Goal: Task Accomplishment & Management: Manage account settings

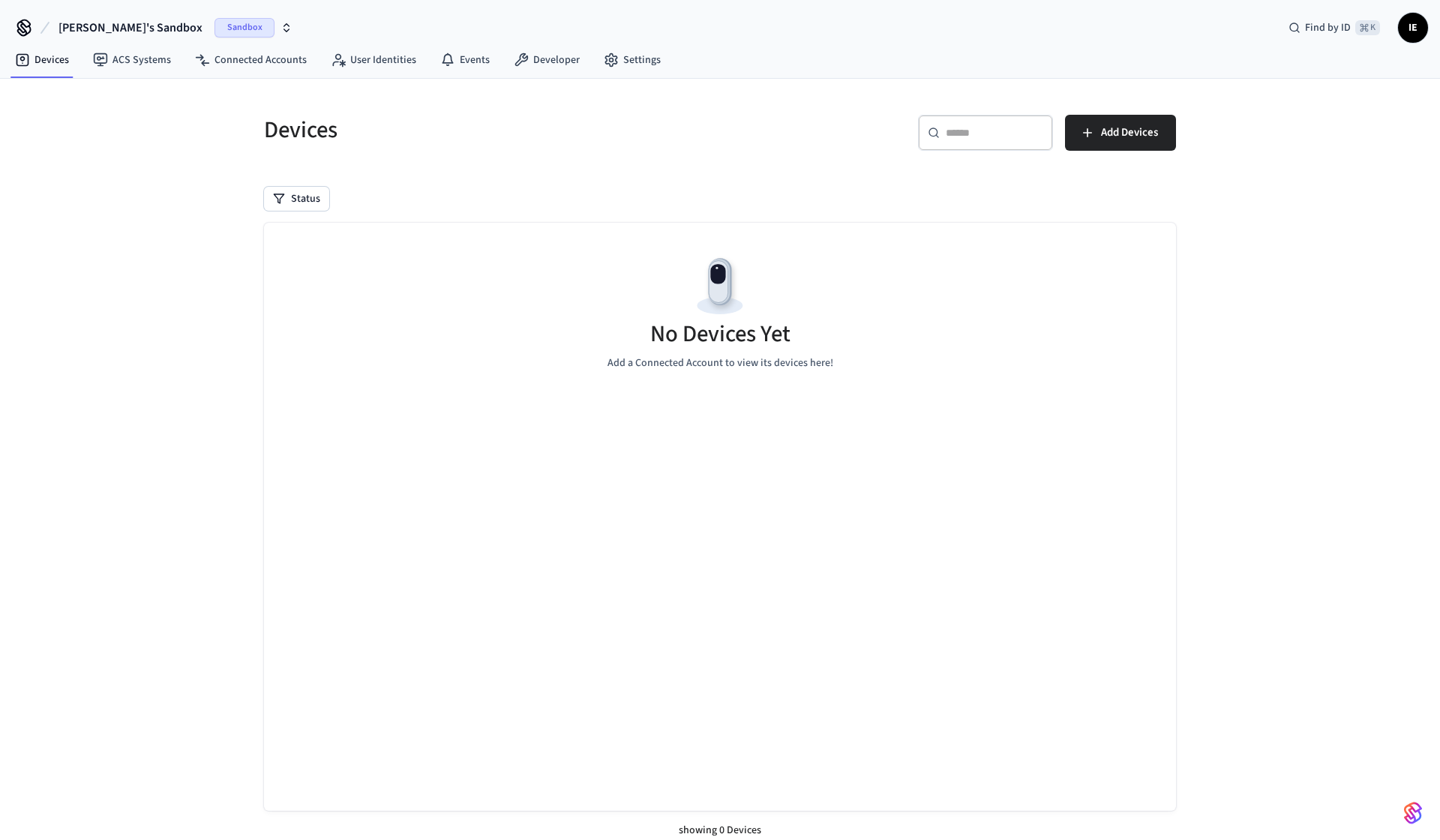
click at [1404, 31] on span "IE" at bounding box center [1413, 28] width 27 height 27
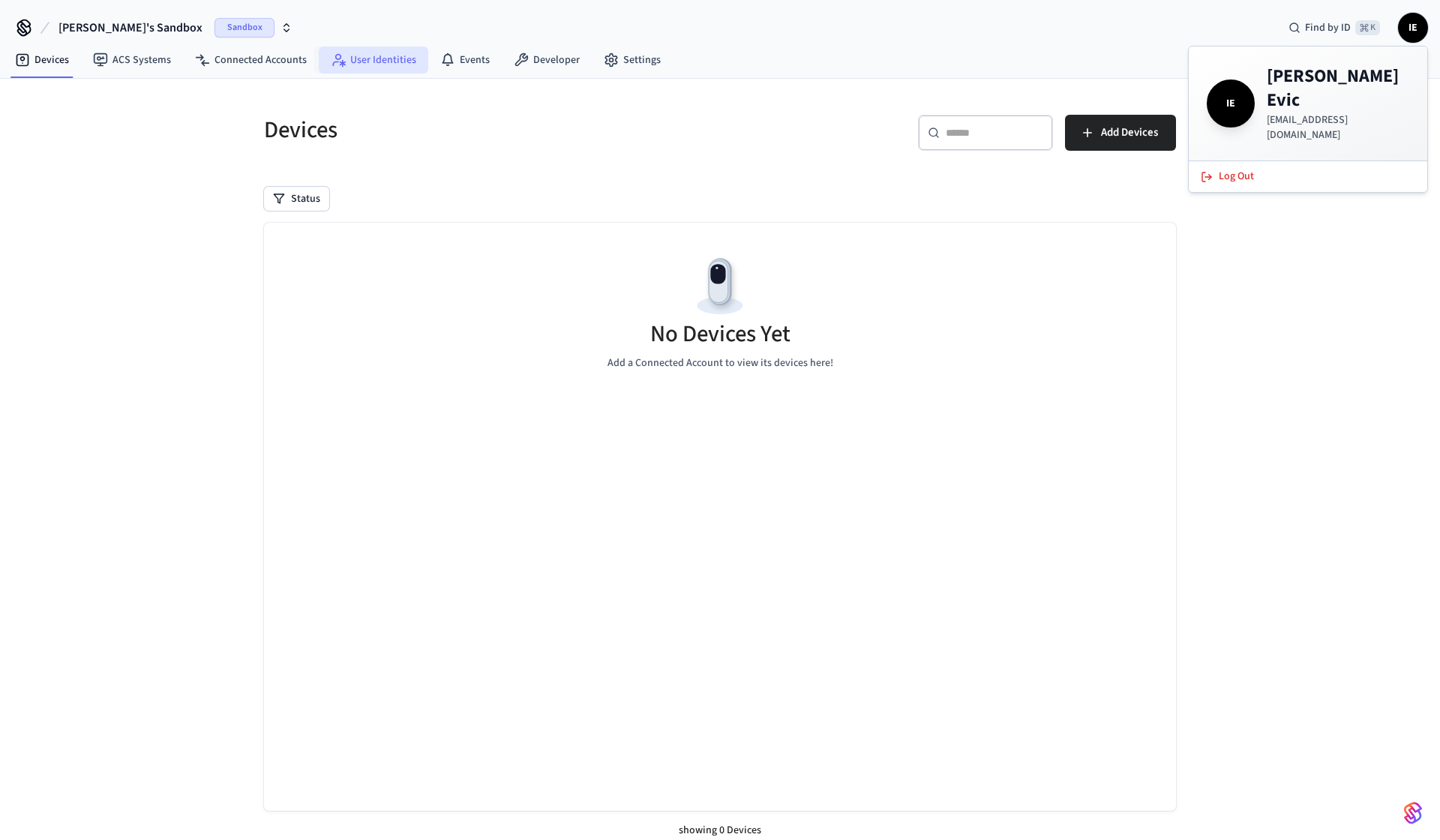
click at [380, 59] on link "User Identities" at bounding box center [374, 60] width 109 height 27
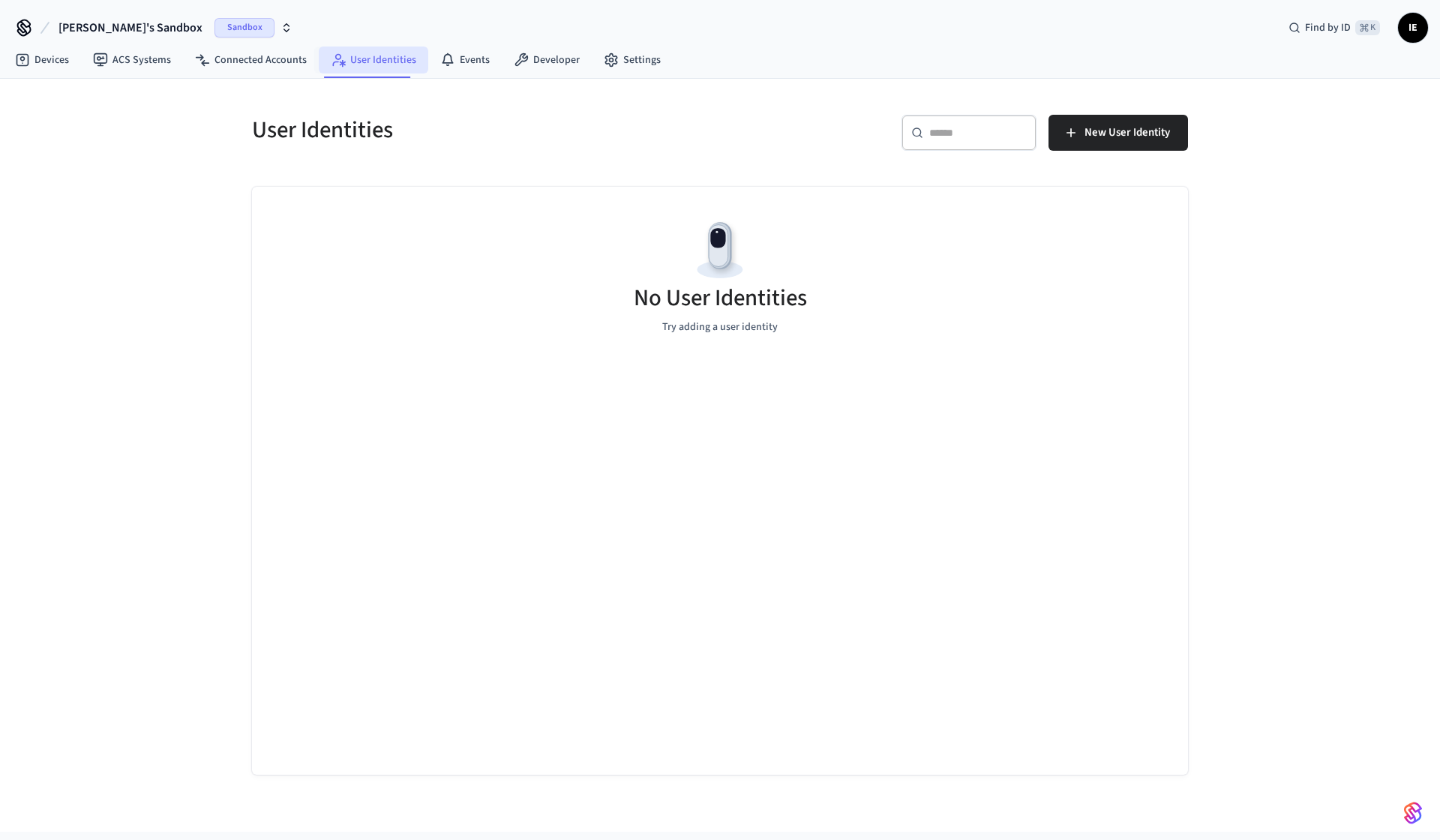
click at [380, 59] on link "User Identities" at bounding box center [374, 60] width 109 height 27
click at [284, 31] on icon "button" at bounding box center [287, 30] width 6 height 2
click at [105, 30] on span "[PERSON_NAME]'s Sandbox" at bounding box center [131, 28] width 144 height 18
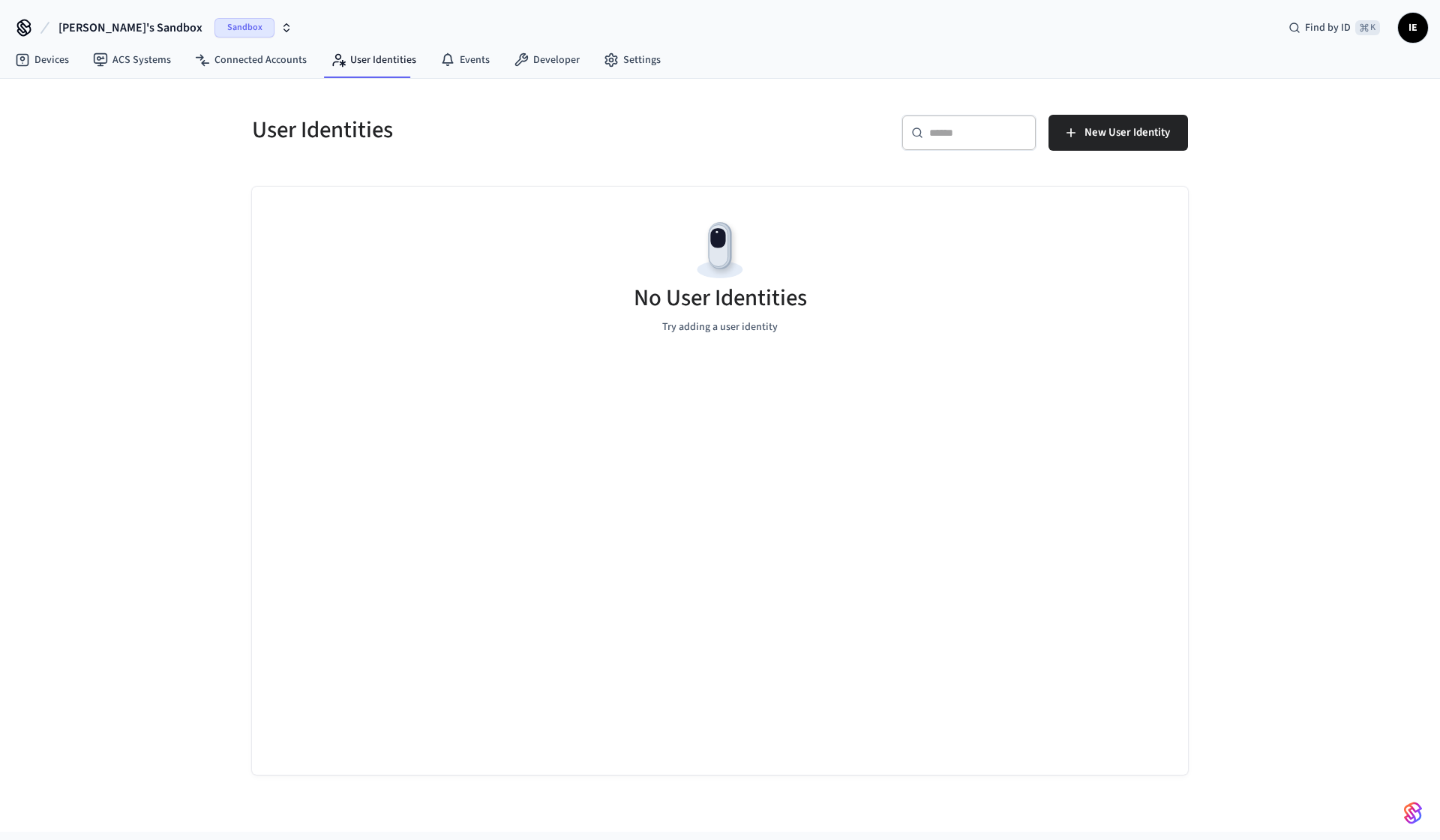
click at [21, 25] on icon at bounding box center [24, 28] width 24 height 24
click at [607, 64] on icon at bounding box center [611, 59] width 15 height 15
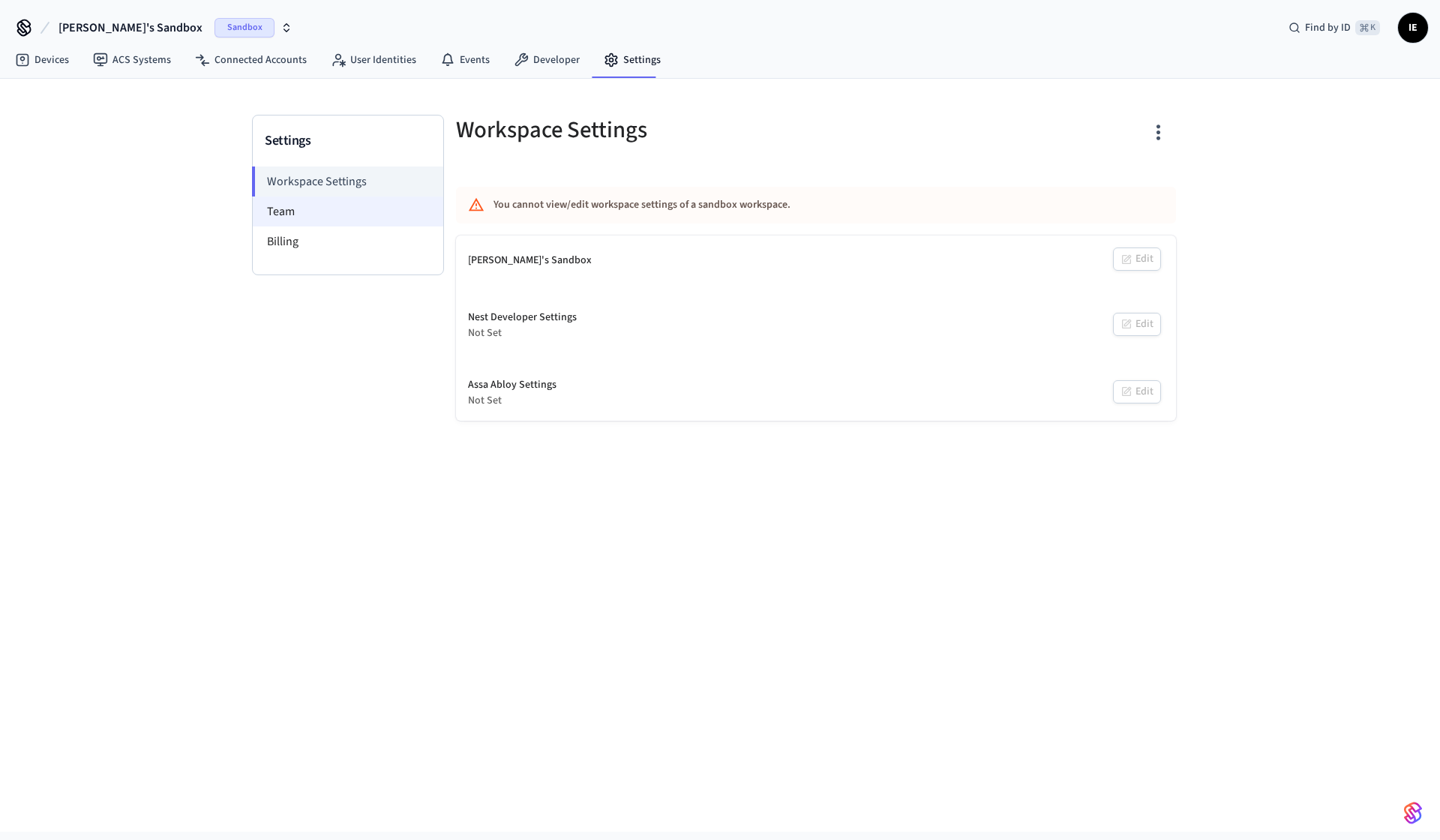
click at [381, 213] on li "Team" at bounding box center [348, 211] width 191 height 30
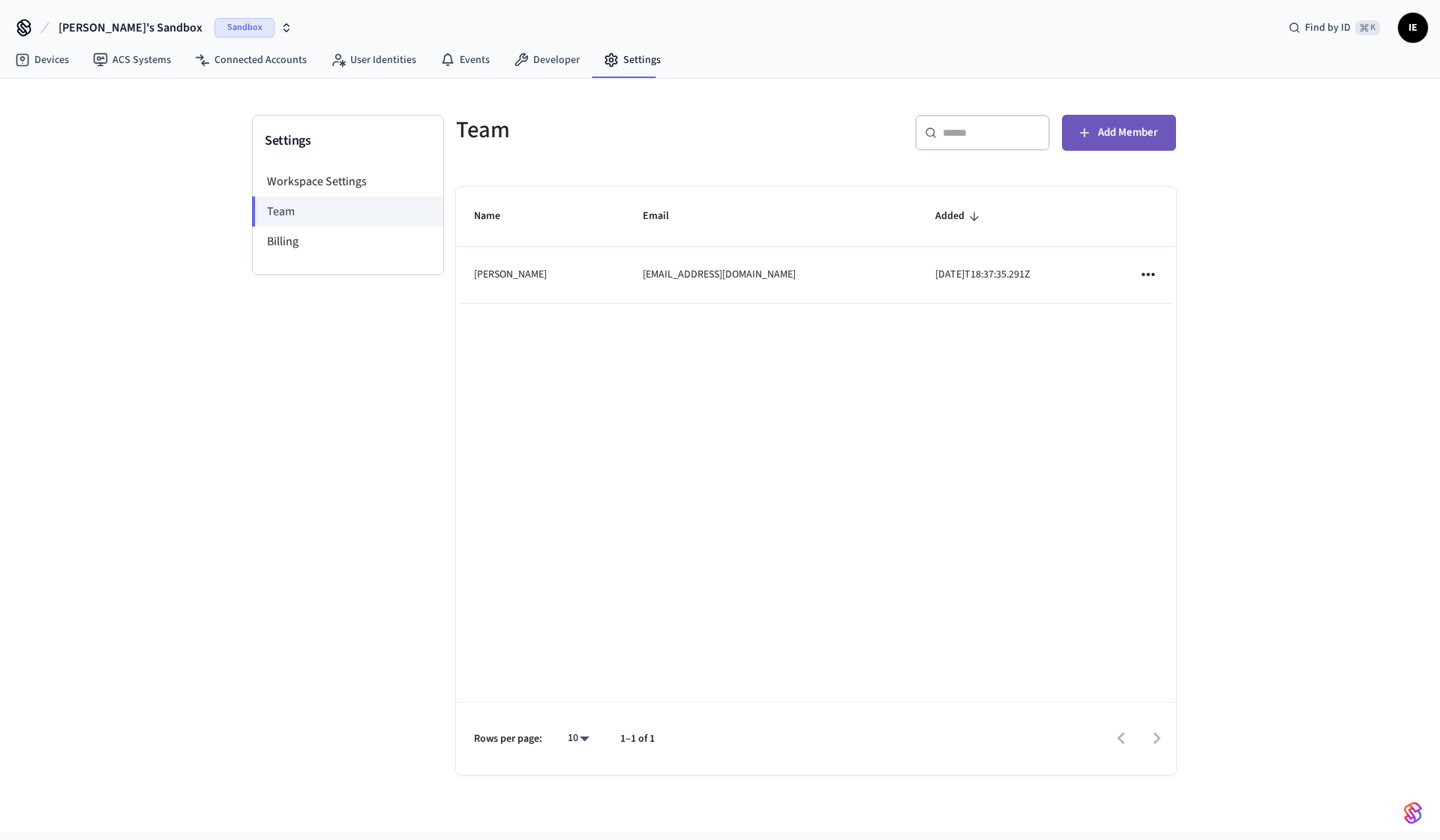
click at [1130, 143] on button "Add Member" at bounding box center [1119, 132] width 114 height 36
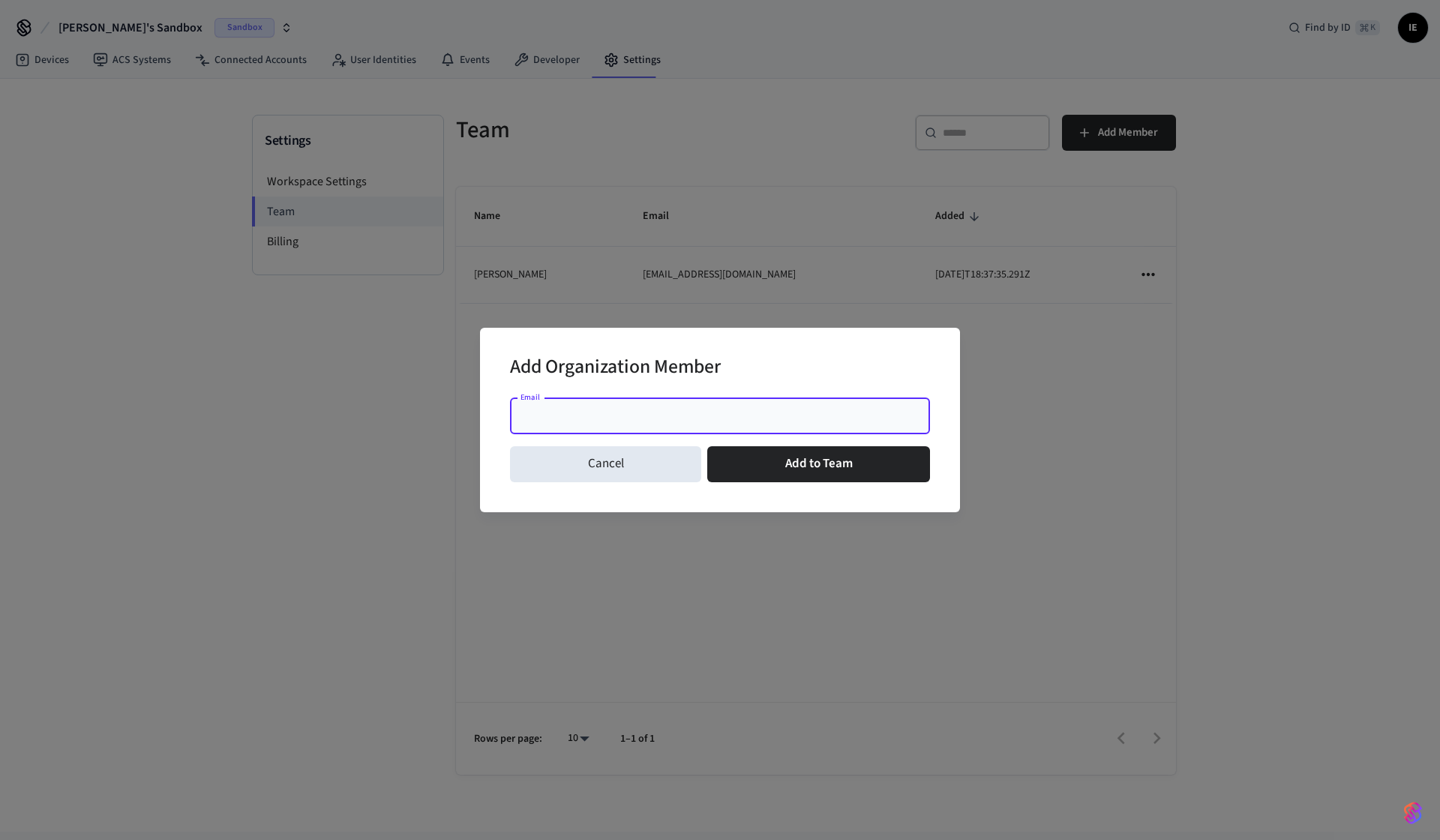
click at [640, 410] on input "Email" at bounding box center [720, 416] width 402 height 15
paste input "**********"
type input "**********"
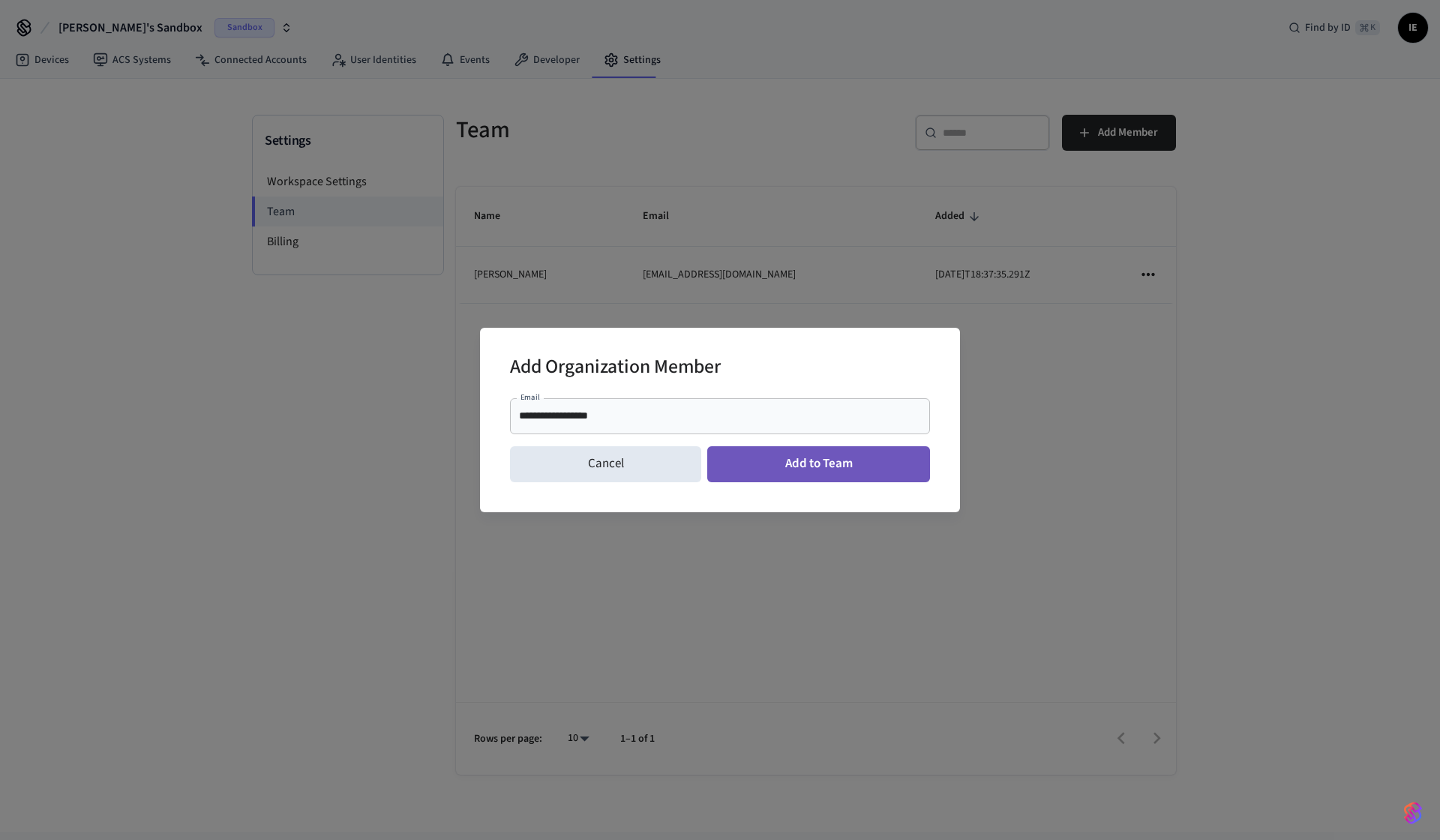
click at [817, 473] on button "Add to Team" at bounding box center [818, 464] width 222 height 36
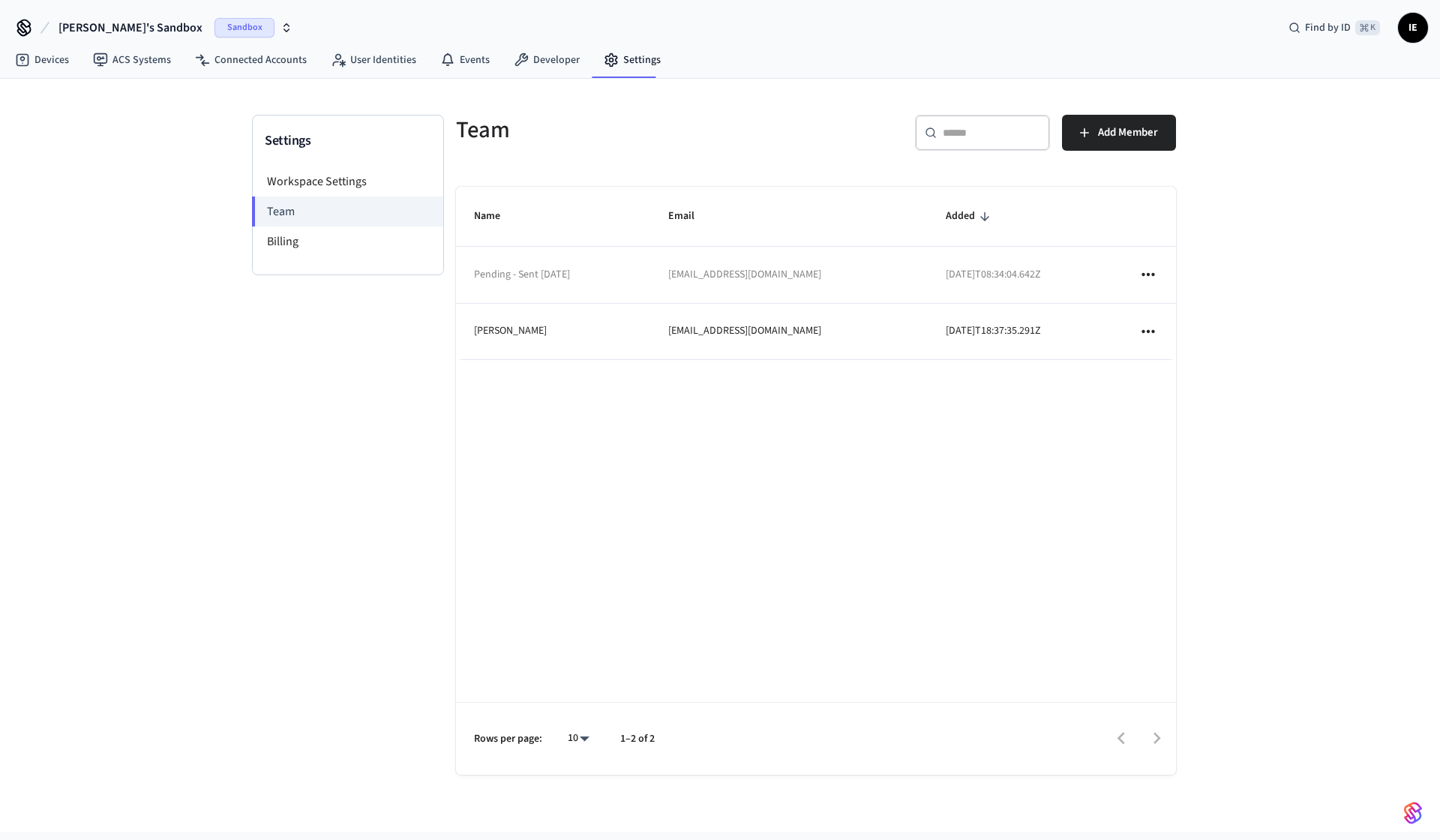
click at [1145, 276] on icon "sticky table" at bounding box center [1148, 275] width 13 height 3
click at [1051, 400] on div at bounding box center [720, 420] width 1440 height 840
click at [1126, 137] on span "Add Member" at bounding box center [1128, 132] width 60 height 20
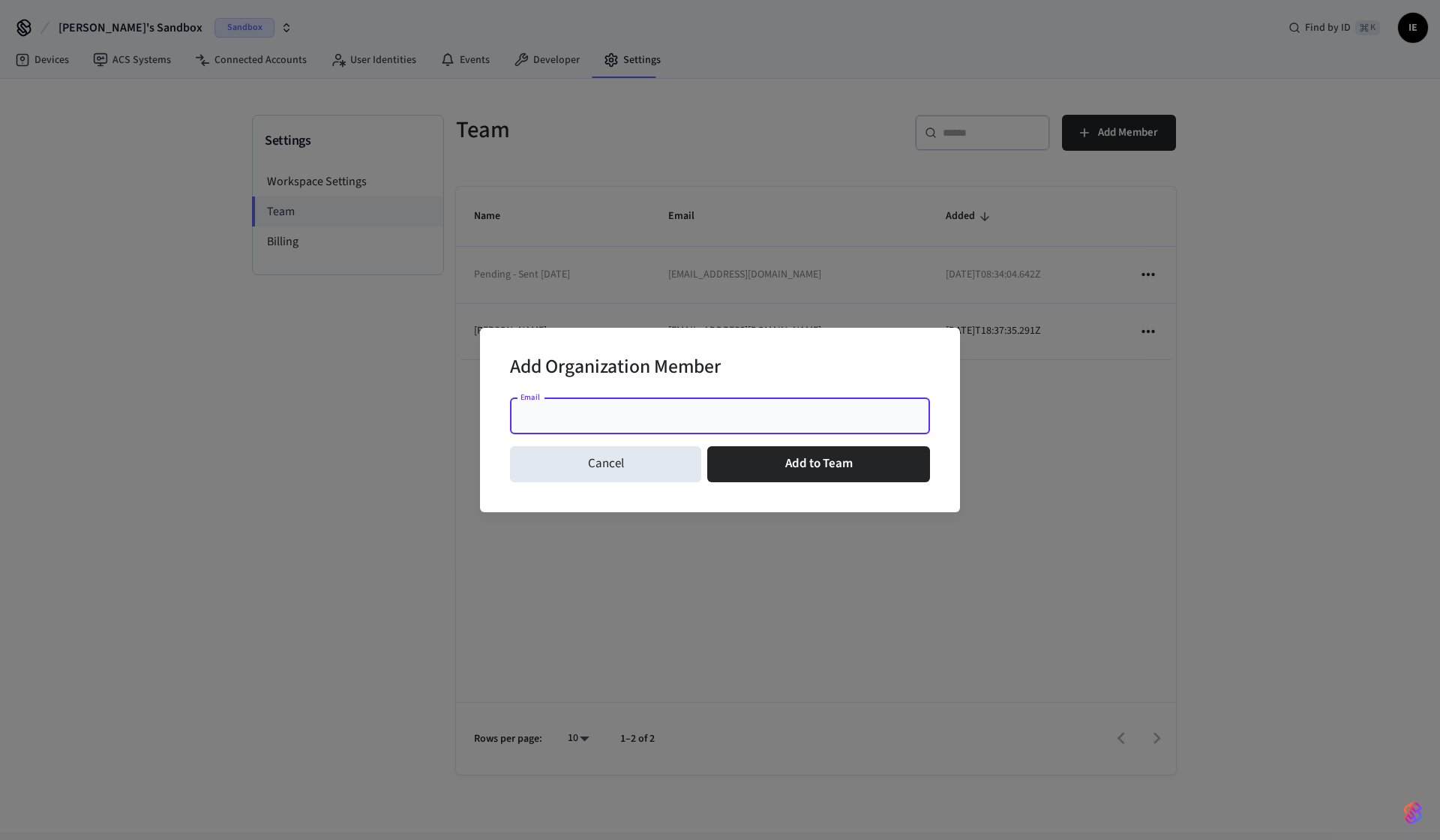
click at [756, 418] on input "Email" at bounding box center [720, 416] width 402 height 15
type input "*"
paste input "**********"
type input "**********"
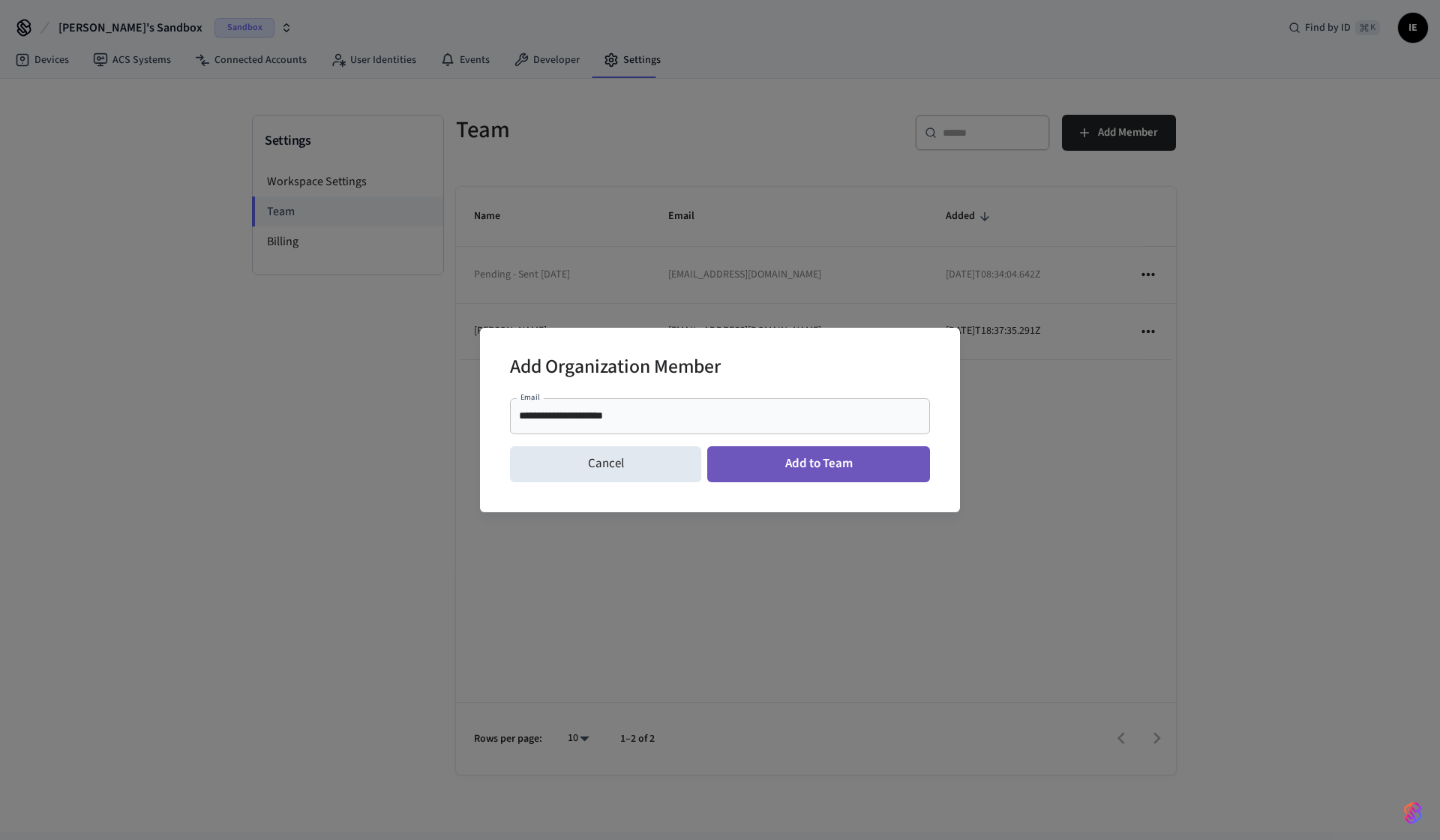
click at [780, 468] on button "Add to Team" at bounding box center [818, 464] width 222 height 36
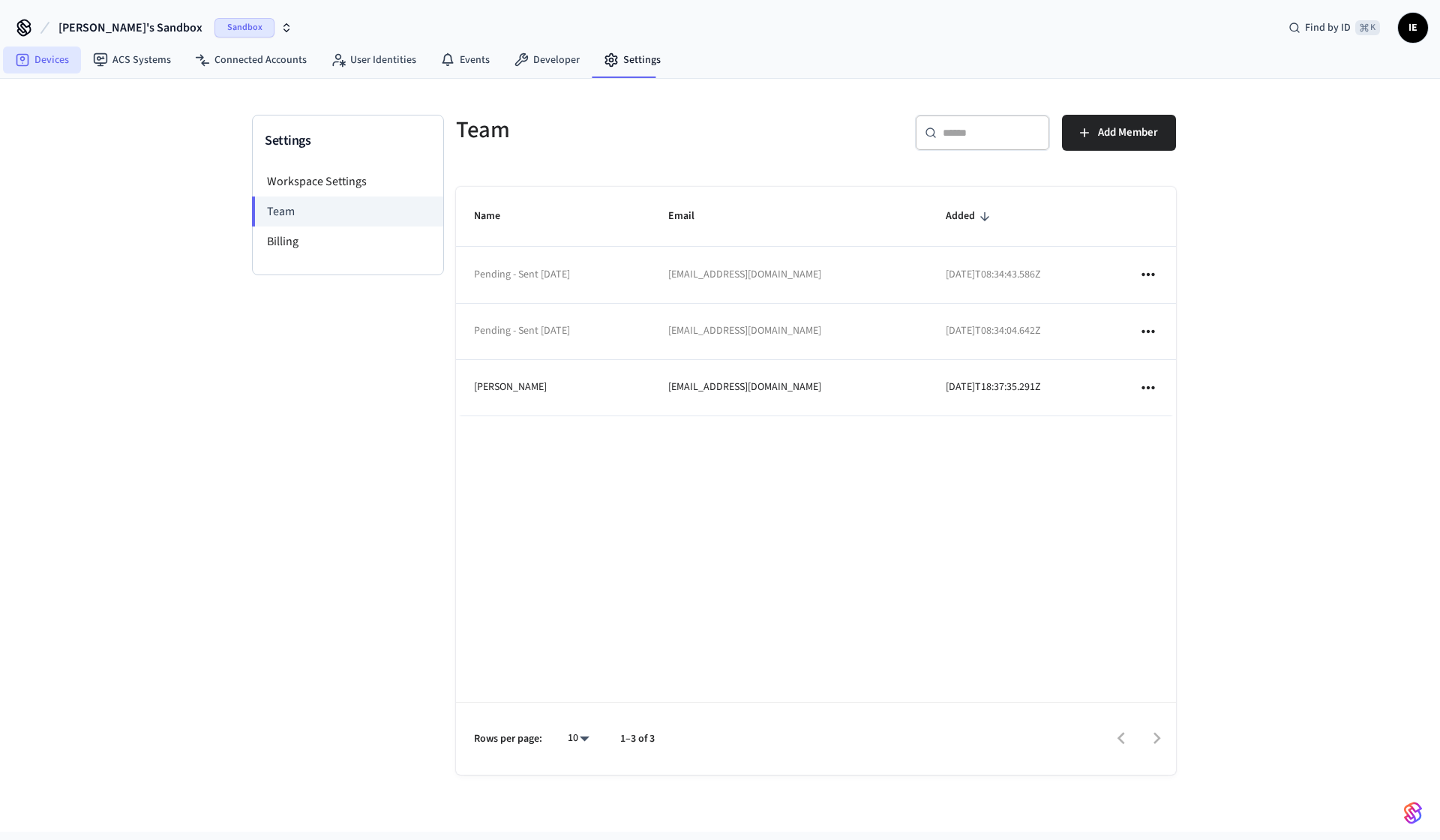
click at [52, 58] on link "Devices" at bounding box center [42, 60] width 78 height 27
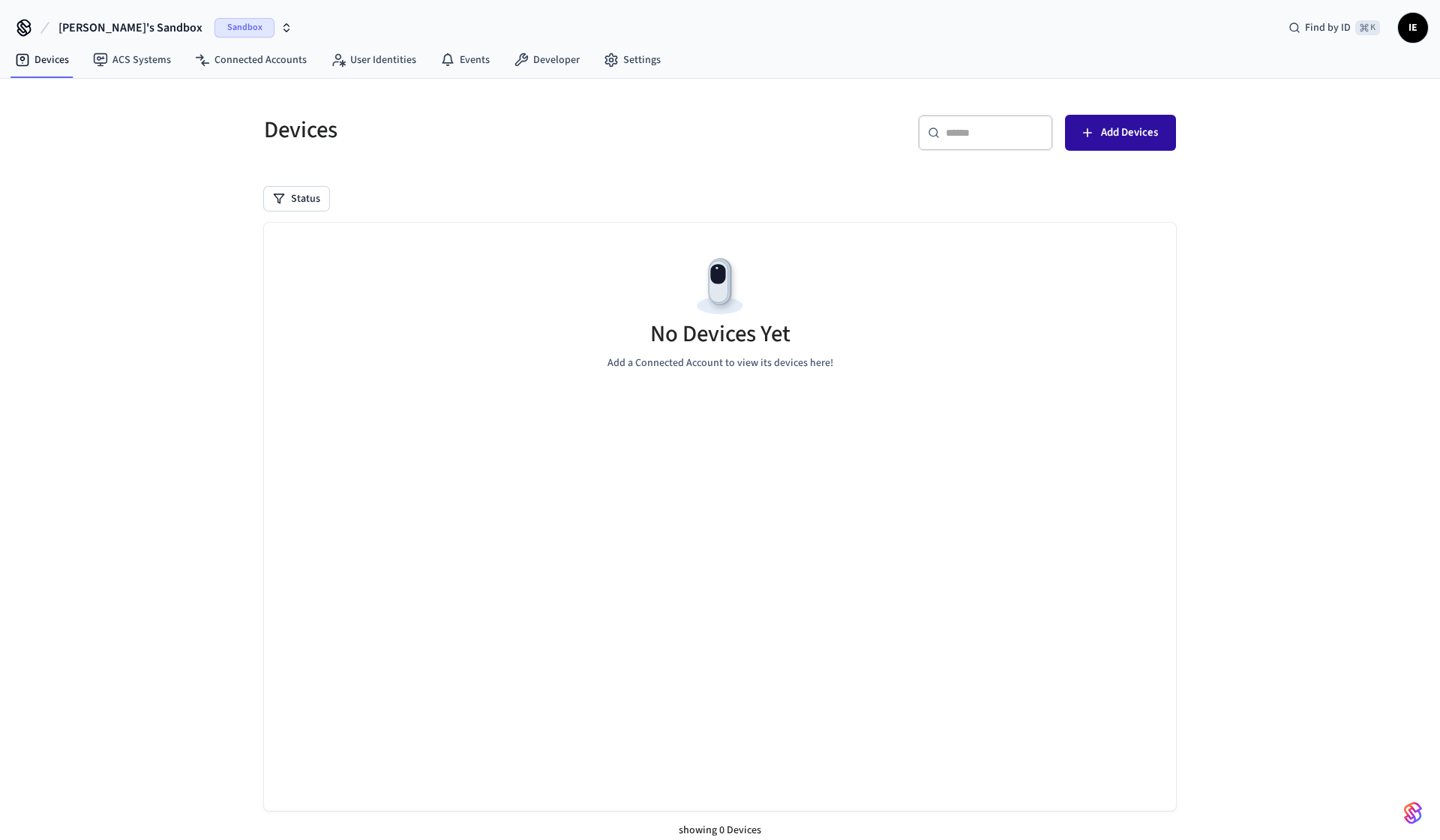
click at [1108, 132] on span "Add Devices" at bounding box center [1130, 132] width 57 height 20
click at [344, 63] on link "User Identities" at bounding box center [374, 60] width 109 height 27
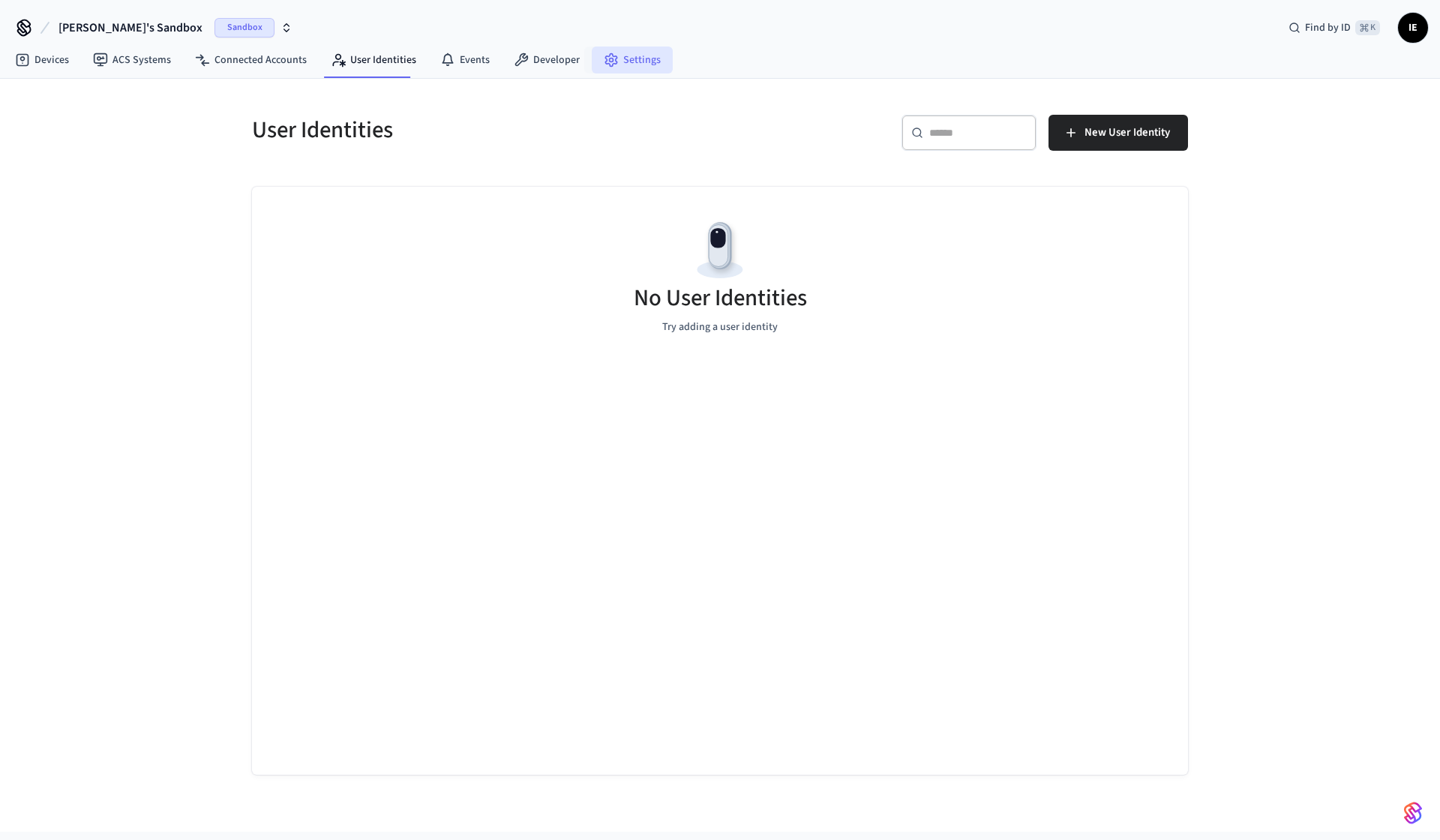
click at [610, 66] on icon at bounding box center [611, 59] width 15 height 15
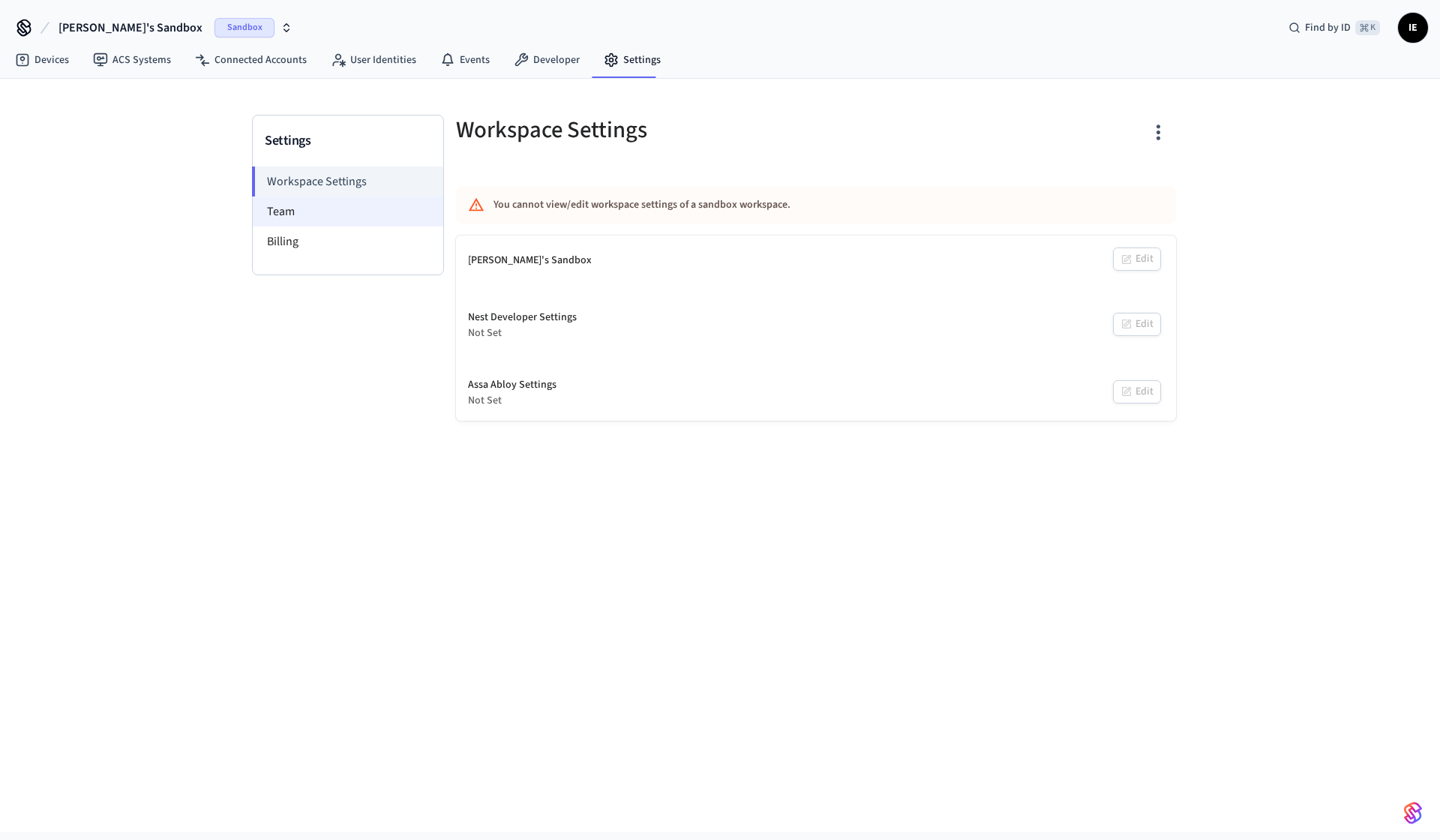
click at [283, 204] on li "Team" at bounding box center [348, 211] width 191 height 30
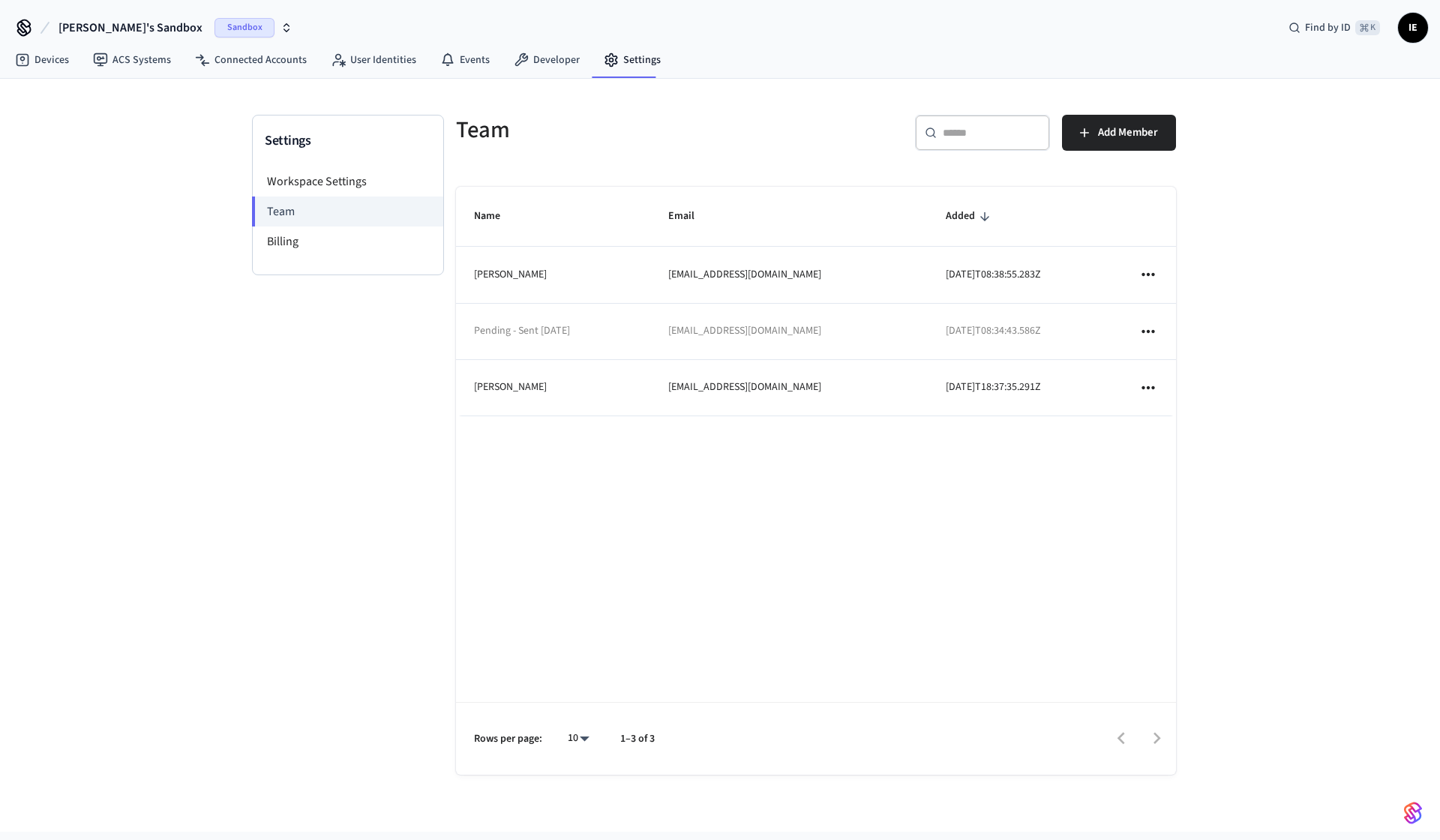
click at [1147, 328] on icon "sticky table" at bounding box center [1148, 331] width 20 height 20
click at [1195, 379] on li "Resend Invite" at bounding box center [1202, 372] width 104 height 40
click at [1152, 330] on icon "sticky table" at bounding box center [1148, 331] width 13 height 3
click at [1191, 373] on li "Resend Invite" at bounding box center [1205, 364] width 104 height 40
